Goal: Task Accomplishment & Management: Use online tool/utility

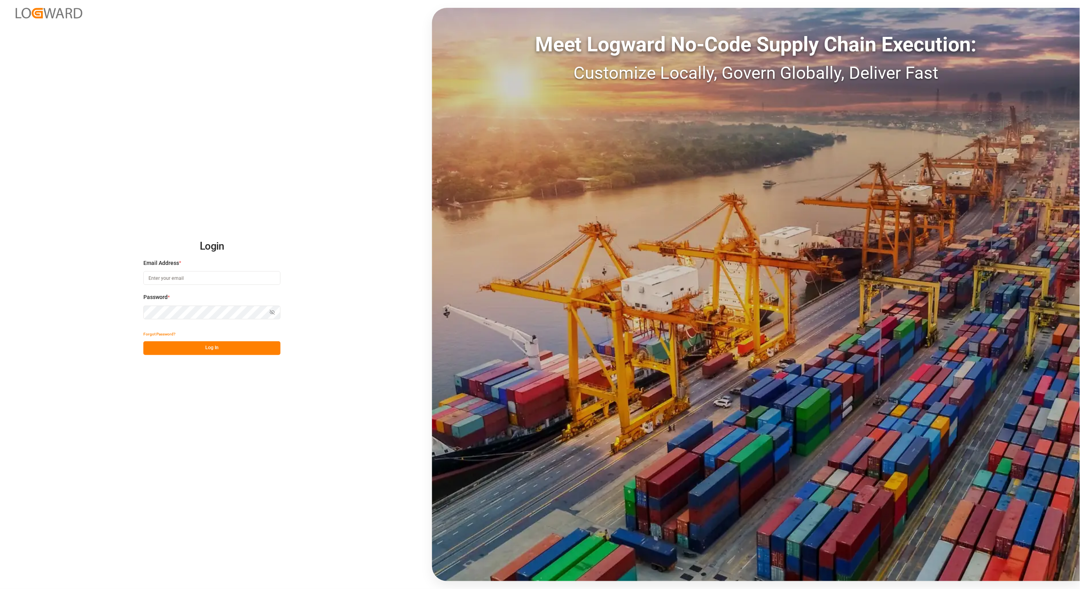
type input "[PERSON_NAME][EMAIL_ADDRESS][DOMAIN_NAME]"
click at [205, 347] on button "Log In" at bounding box center [211, 348] width 137 height 14
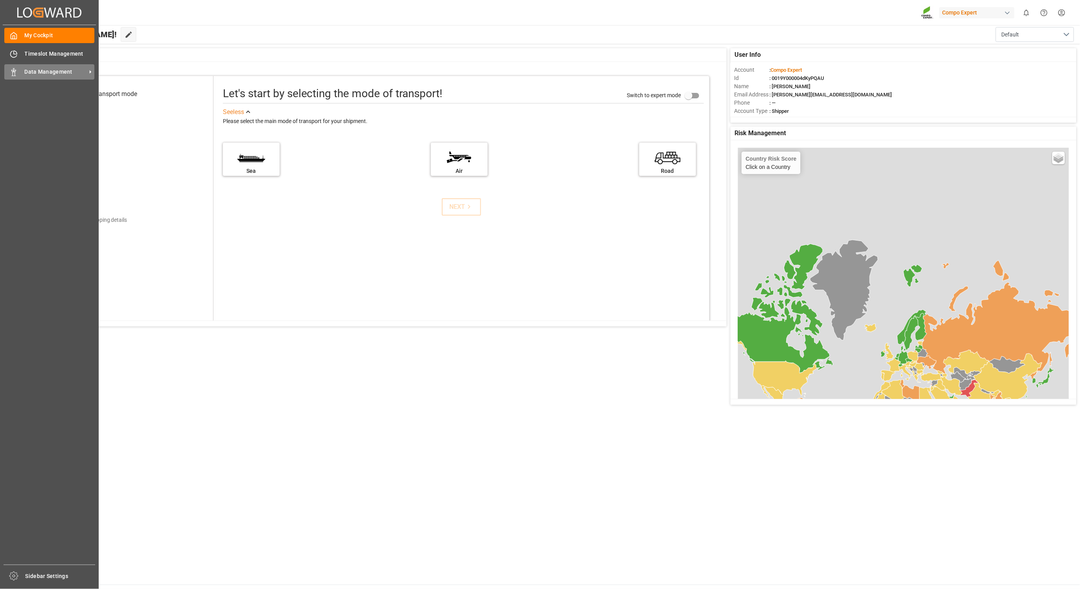
click at [56, 73] on span "Data Management" at bounding box center [56, 72] width 62 height 8
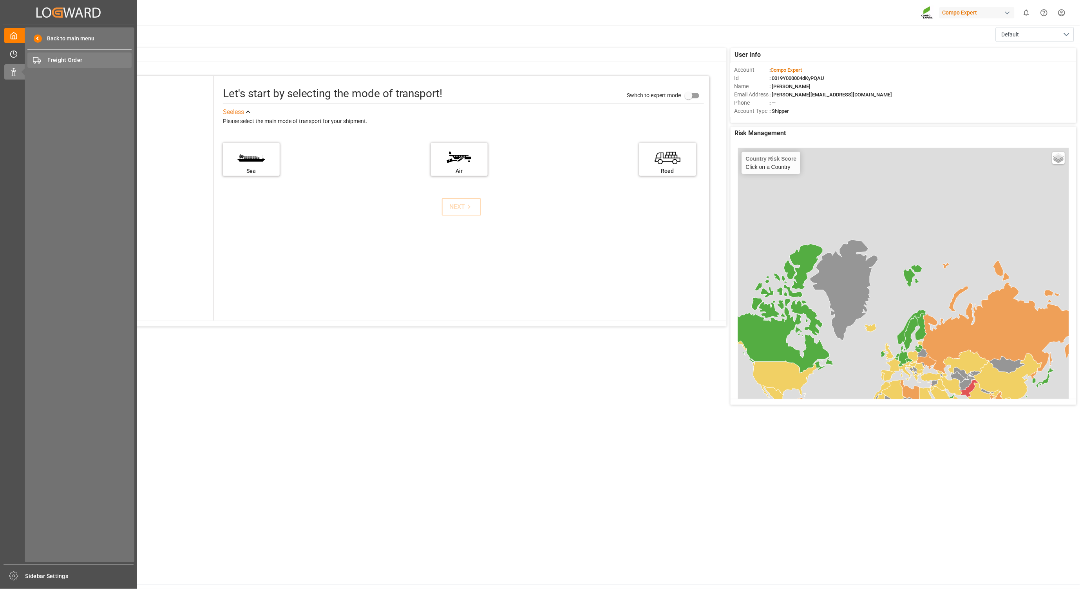
click at [72, 62] on span "Freight Order" at bounding box center [90, 60] width 84 height 8
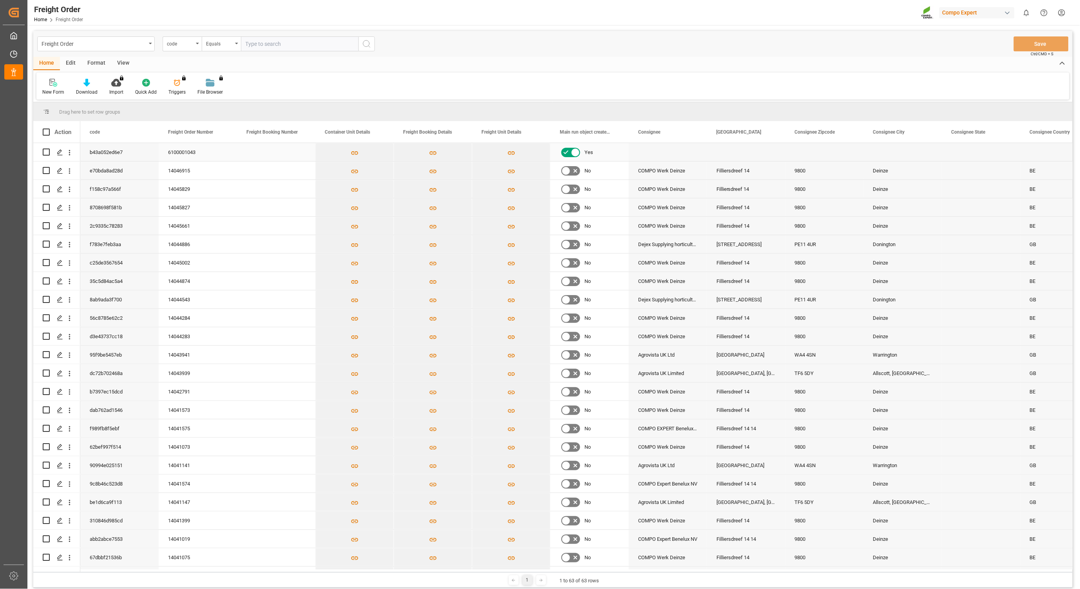
click at [202, 149] on div "6100001043" at bounding box center [198, 152] width 78 height 18
click at [57, 152] on icon "Press SPACE to select this row." at bounding box center [60, 152] width 6 height 6
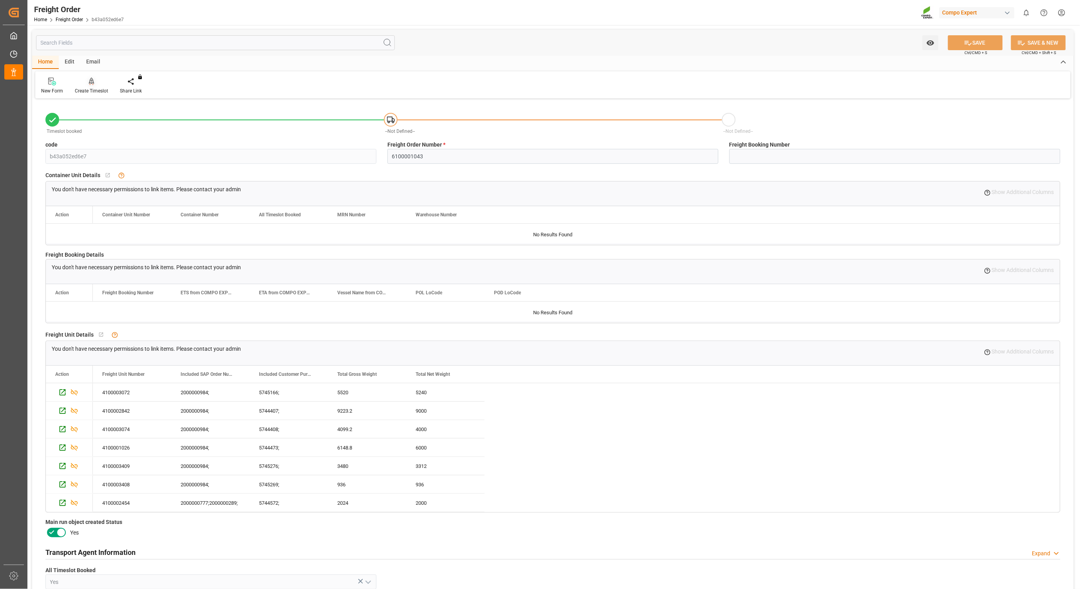
click at [91, 80] on icon at bounding box center [91, 81] width 5 height 7
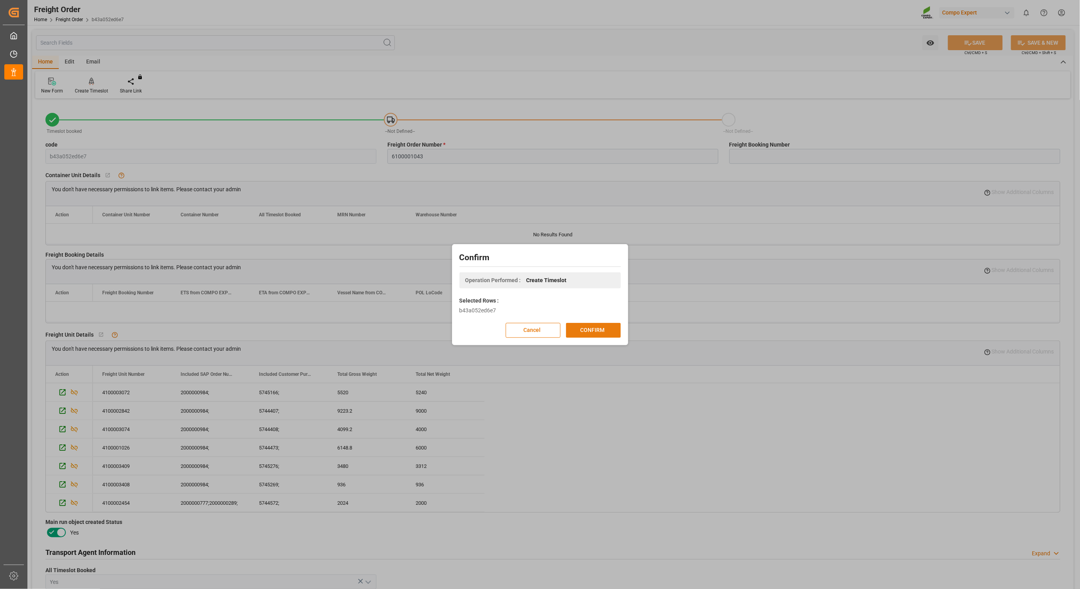
click at [583, 330] on button "CONFIRM" at bounding box center [593, 330] width 55 height 15
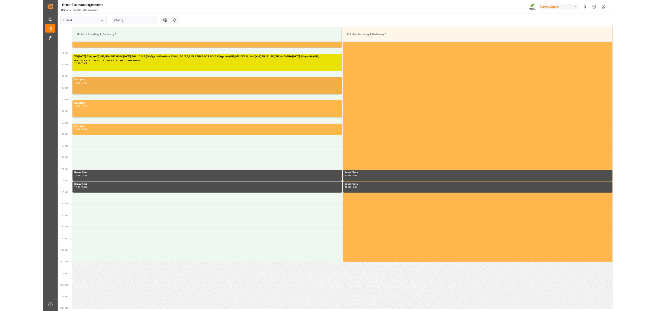
scroll to position [460, 0]
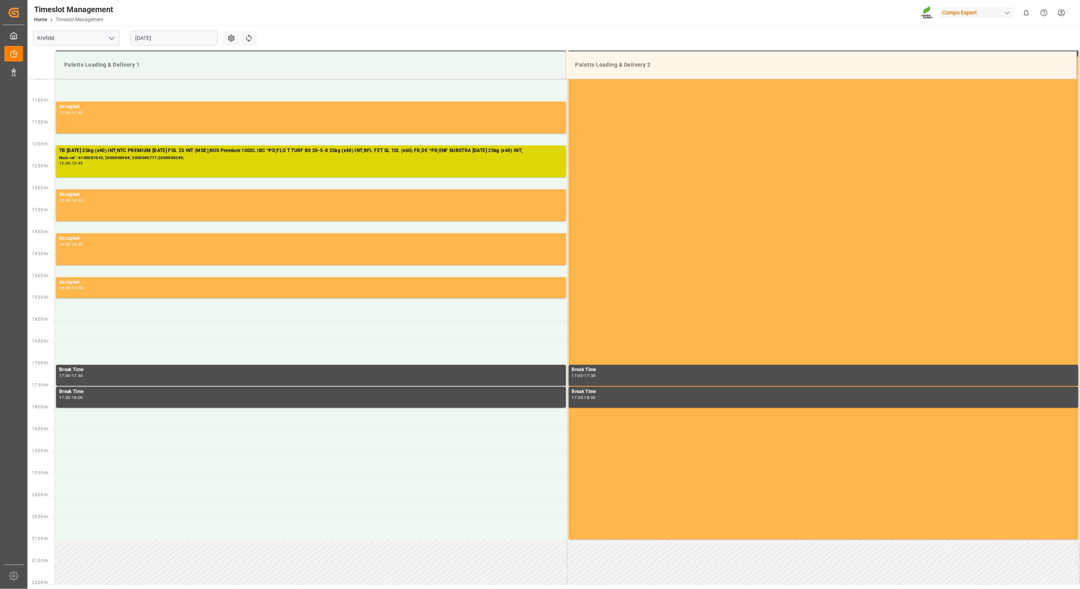
click at [160, 161] on div "12:00 - 12:45" at bounding box center [311, 163] width 504 height 4
